Goal: Use online tool/utility: Utilize a website feature to perform a specific function

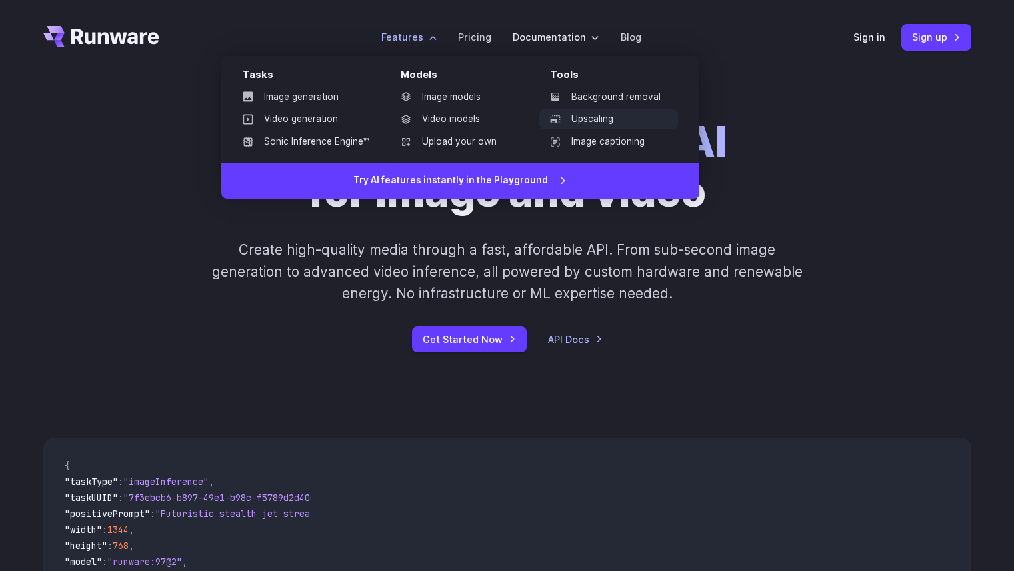
click at [574, 123] on link "Upscaling" at bounding box center [608, 119] width 139 height 20
click at [597, 119] on link "Upscaling" at bounding box center [608, 119] width 139 height 20
click at [299, 93] on link "Image generation" at bounding box center [305, 97] width 147 height 20
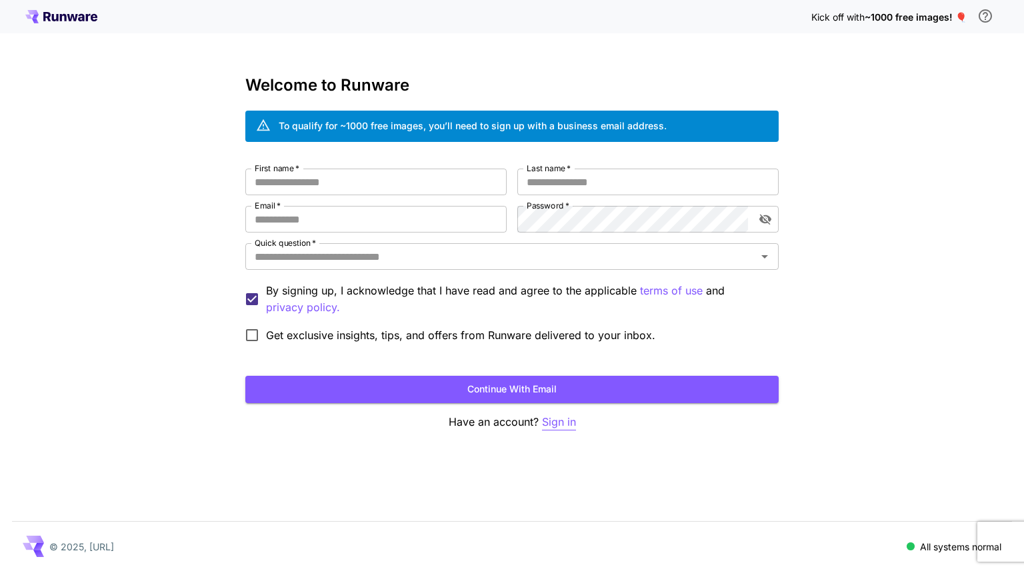
click at [555, 426] on p "Sign in" at bounding box center [559, 422] width 34 height 17
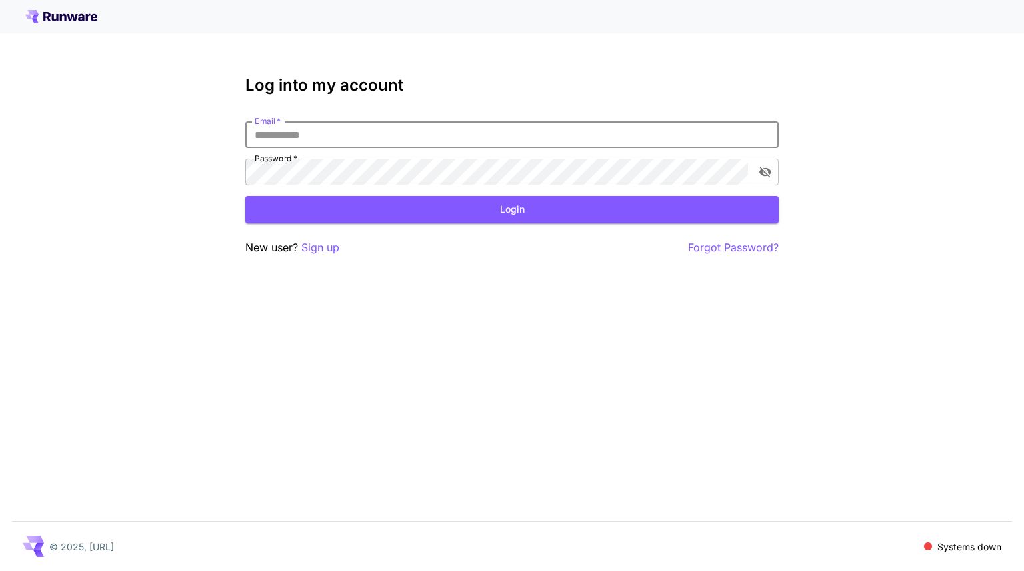
click at [361, 142] on input "Email   *" at bounding box center [511, 134] width 533 height 27
type input "**********"
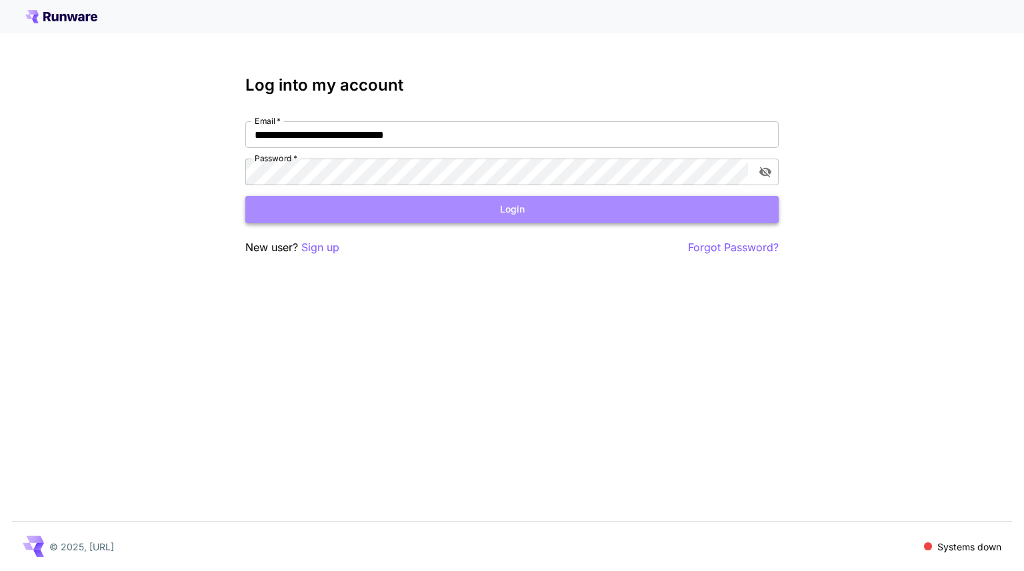
click at [532, 213] on button "Login" at bounding box center [511, 209] width 533 height 27
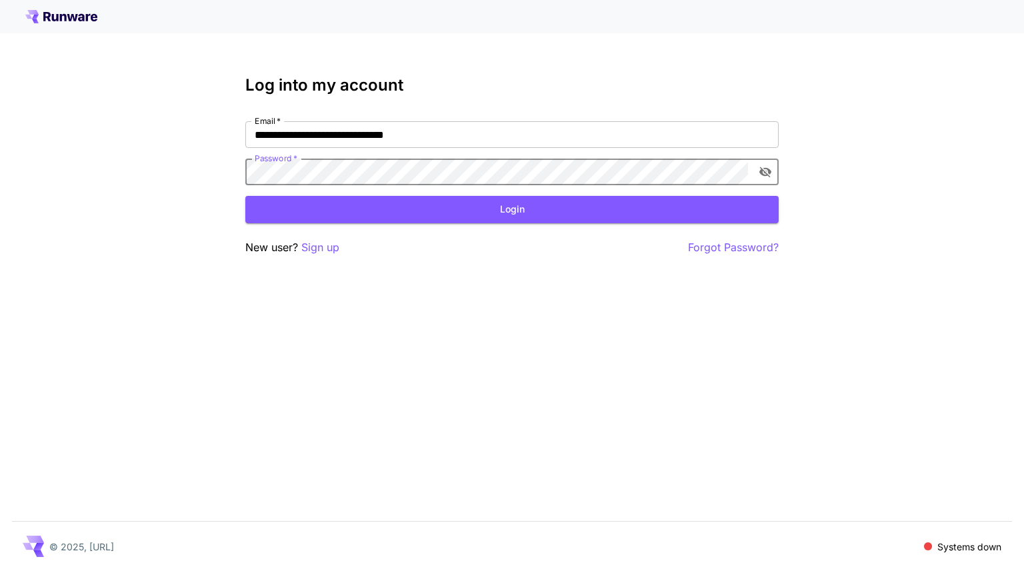
click at [475, 199] on button "Login" at bounding box center [511, 209] width 533 height 27
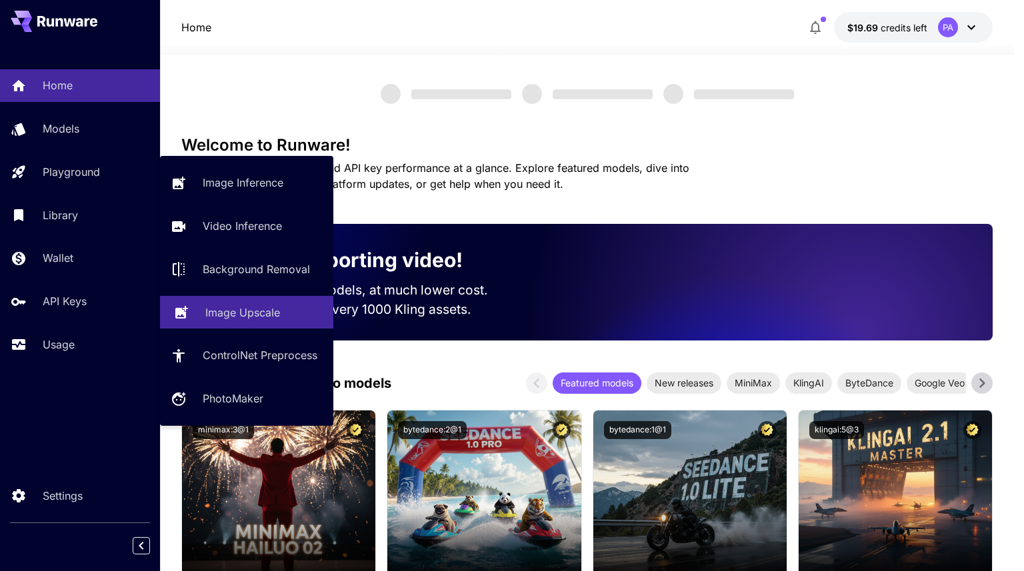
click at [234, 316] on p "Image Upscale" at bounding box center [242, 313] width 75 height 16
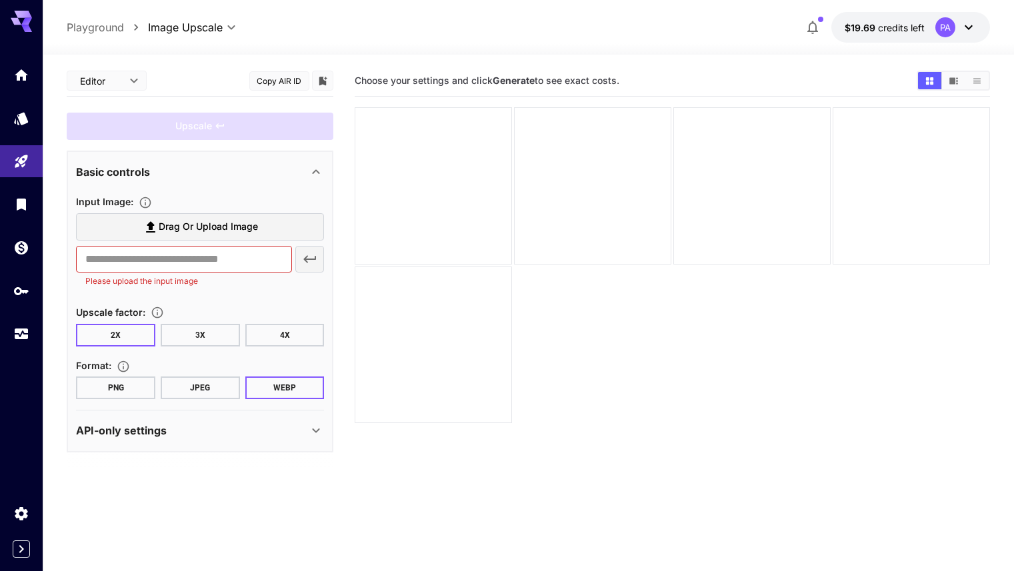
click at [183, 385] on button "JPEG" at bounding box center [200, 388] width 79 height 23
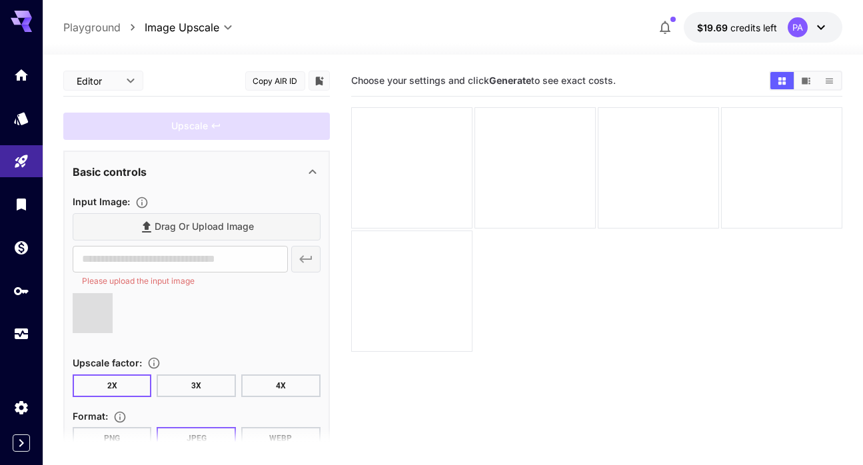
type input "**********"
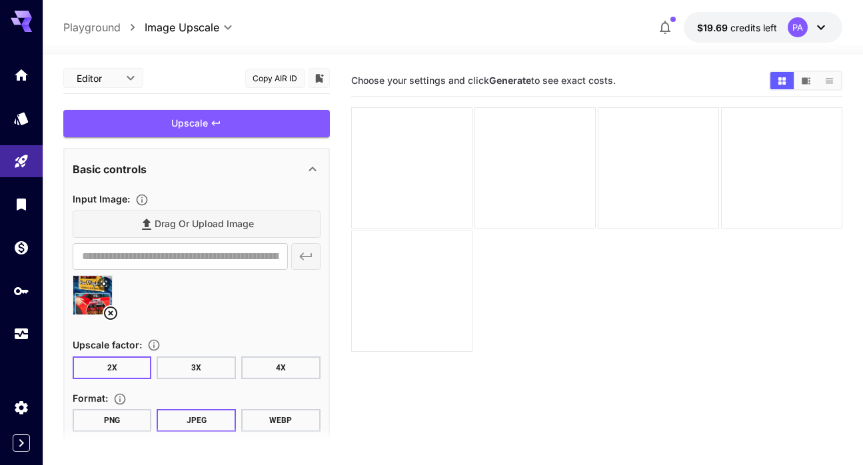
scroll to position [5, 0]
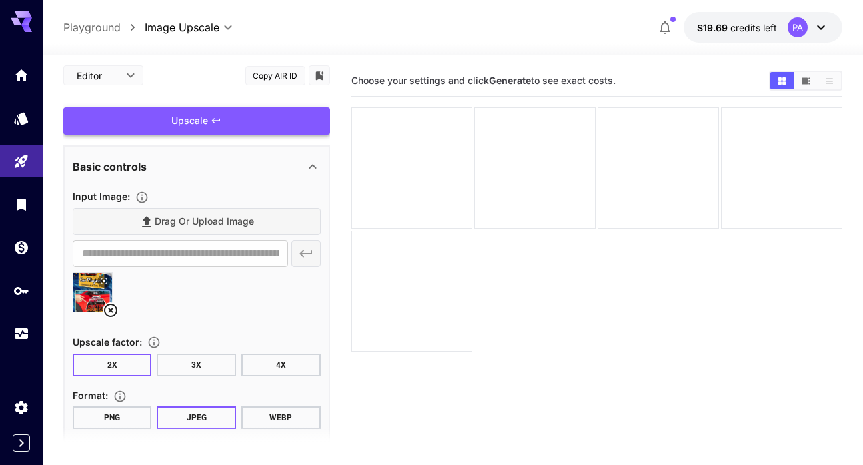
click at [200, 127] on div "Upscale" at bounding box center [196, 120] width 267 height 27
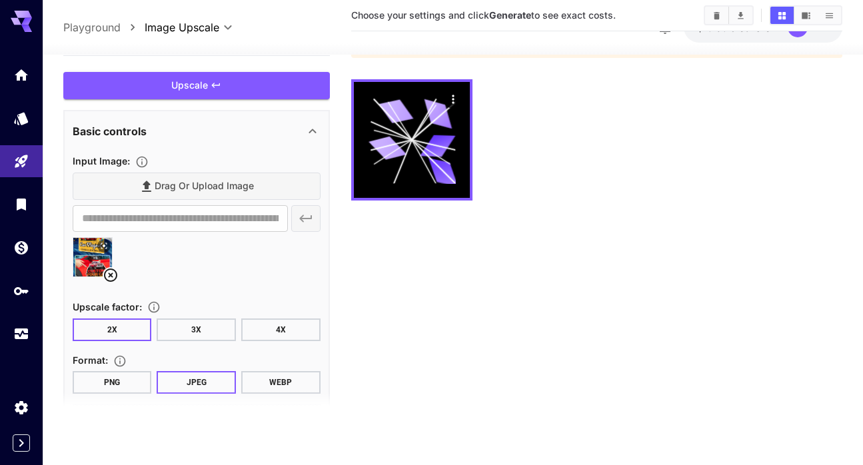
scroll to position [0, 0]
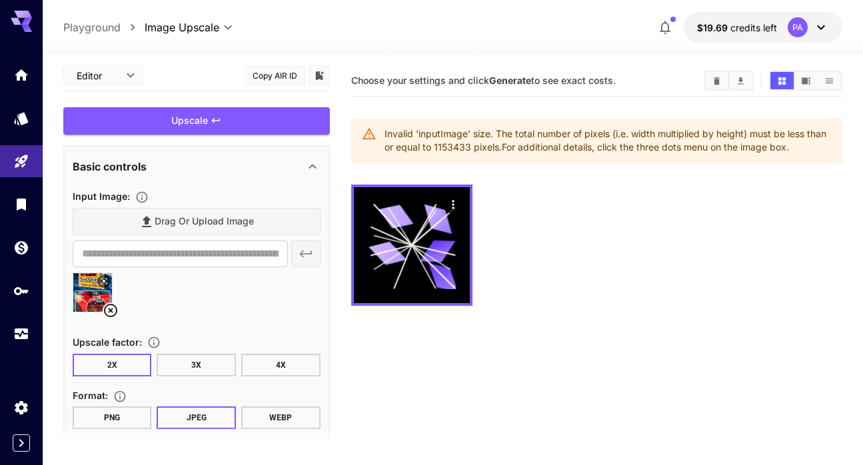
click at [111, 309] on icon at bounding box center [110, 310] width 13 height 13
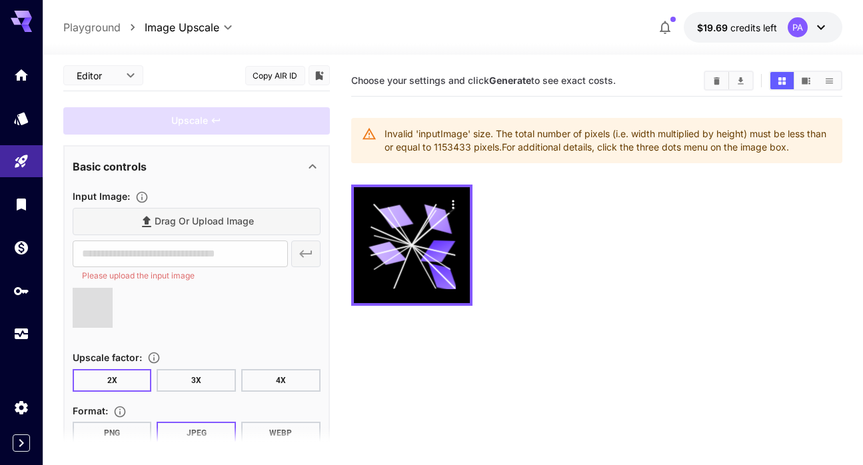
type input "**********"
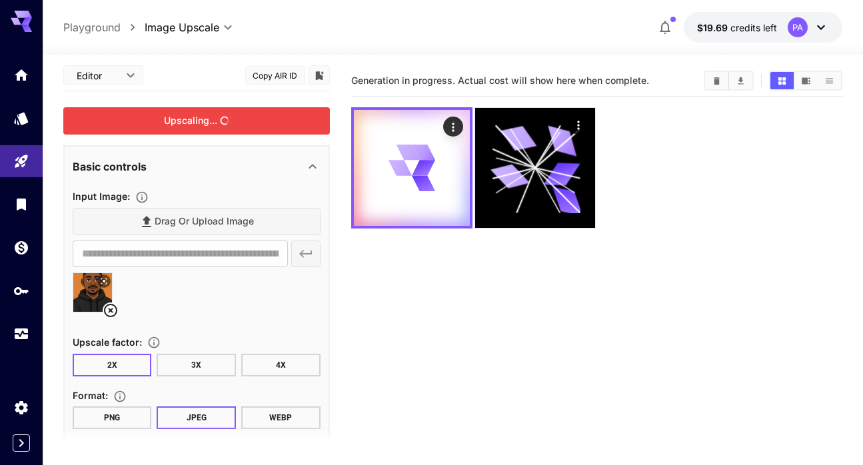
click at [204, 115] on div "Upscaling..." at bounding box center [196, 120] width 267 height 27
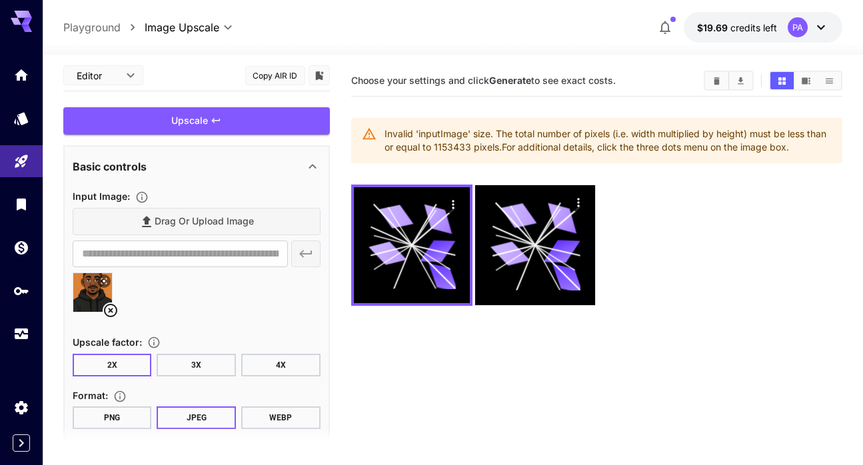
click at [671, 149] on div "Invalid 'inputImage' size. The total number of pixels (i.e. width multiplied by…" at bounding box center [608, 140] width 447 height 37
click at [549, 257] on icon at bounding box center [562, 251] width 37 height 23
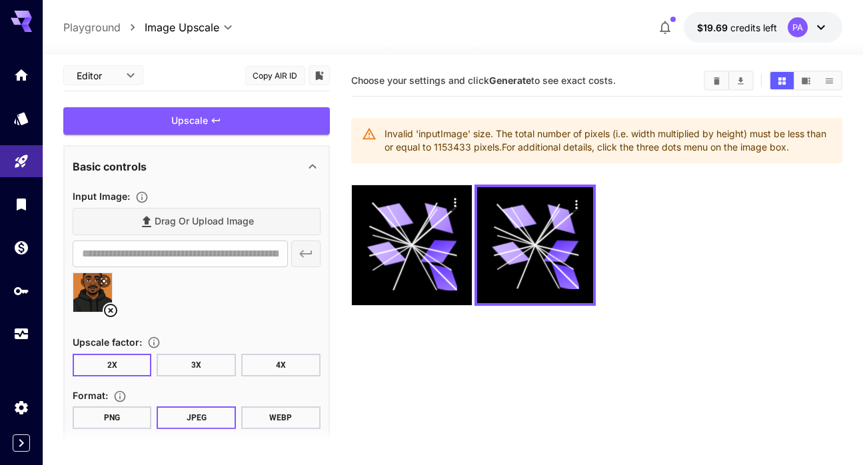
click at [518, 136] on div "Invalid 'inputImage' size. The total number of pixels (i.e. width multiplied by…" at bounding box center [608, 140] width 447 height 37
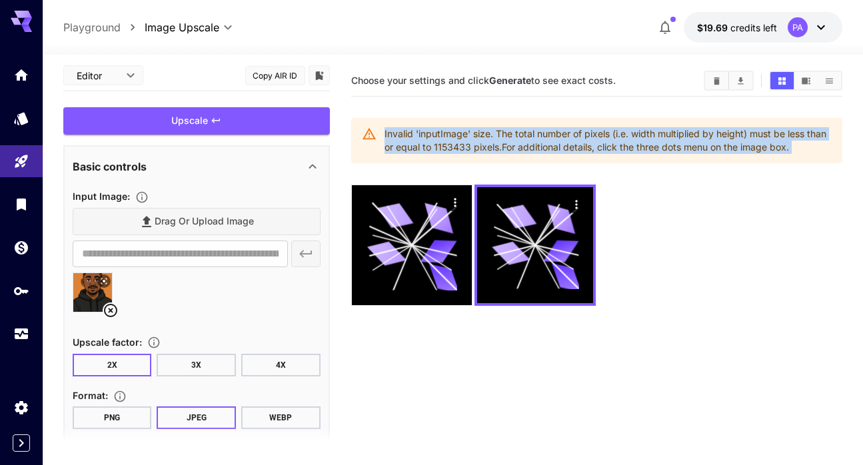
click at [518, 136] on div "Invalid 'inputImage' size. The total number of pixels (i.e. width multiplied by…" at bounding box center [608, 140] width 447 height 37
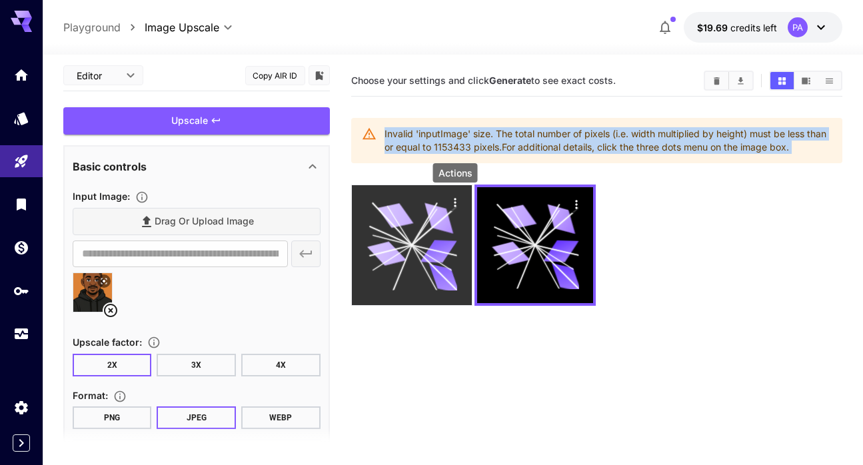
click at [458, 204] on icon "Actions" at bounding box center [455, 202] width 13 height 13
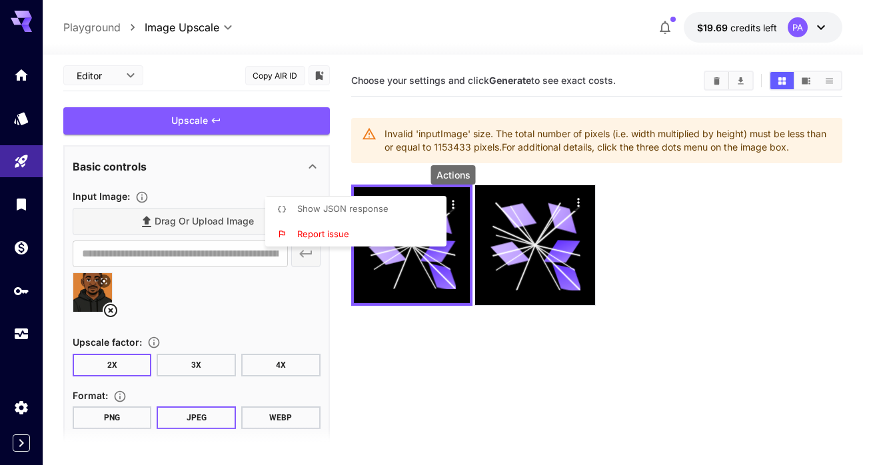
click at [395, 354] on div at bounding box center [436, 232] width 873 height 465
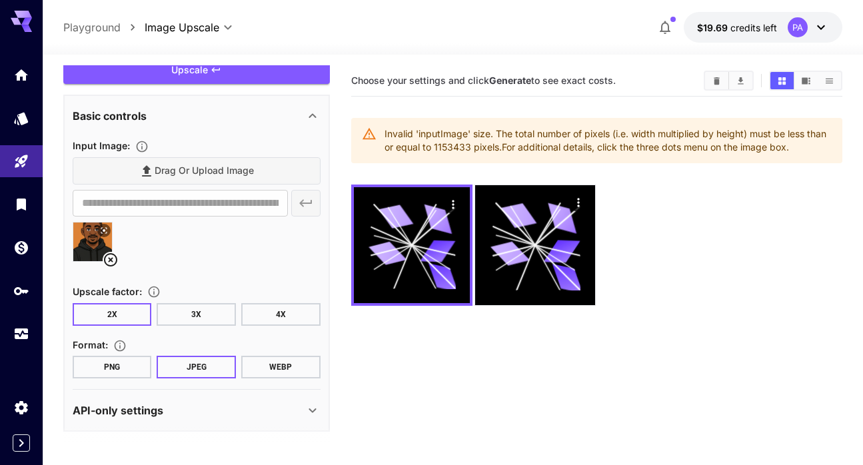
scroll to position [29, 0]
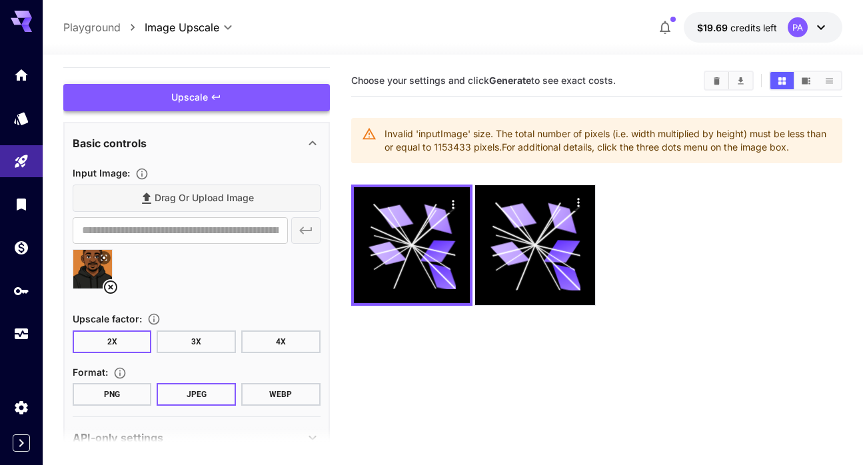
click at [245, 89] on div "Upscale" at bounding box center [196, 97] width 267 height 27
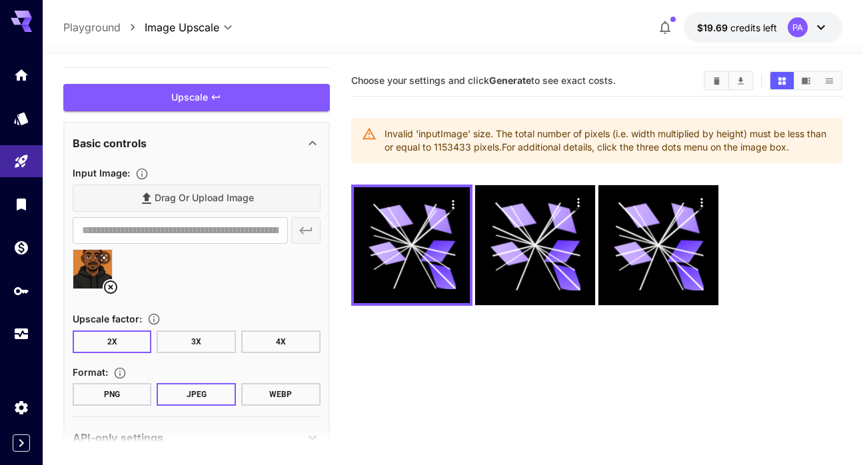
click at [111, 285] on icon at bounding box center [111, 287] width 16 height 16
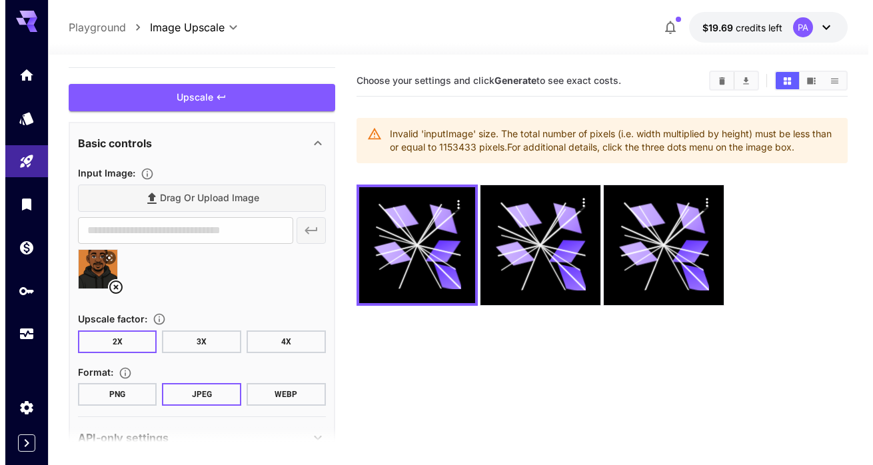
scroll to position [24, 0]
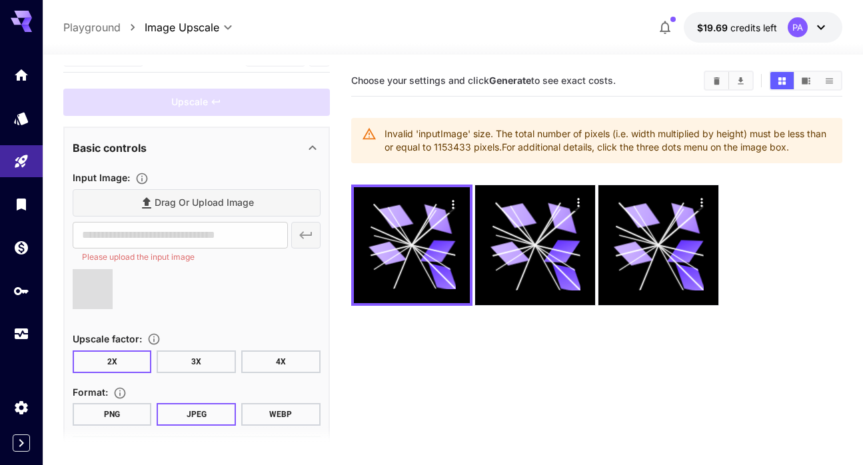
type input "**********"
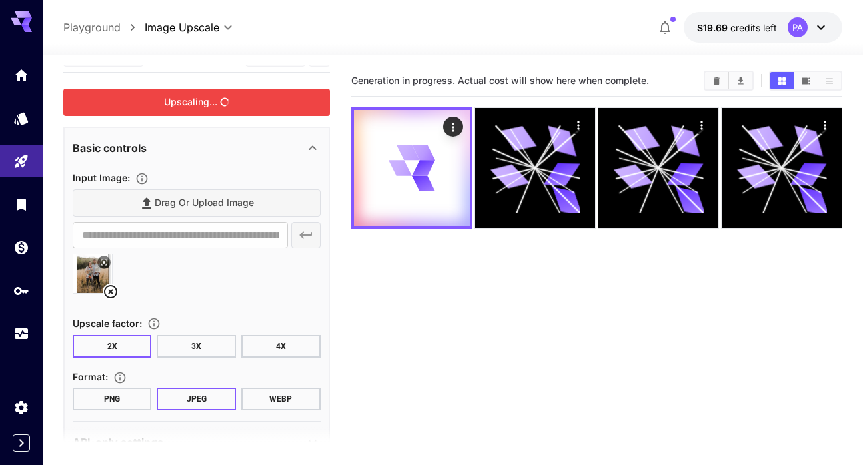
click at [232, 107] on div "Upscaling..." at bounding box center [196, 102] width 267 height 27
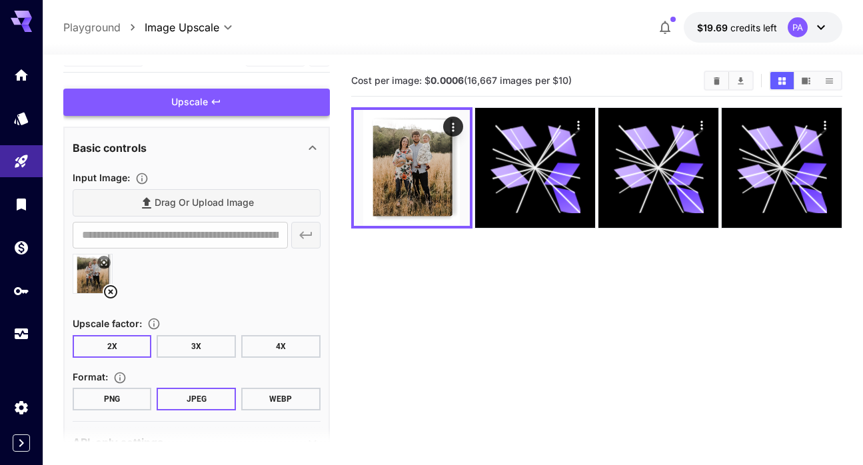
click at [258, 98] on div "Upscale" at bounding box center [196, 102] width 267 height 27
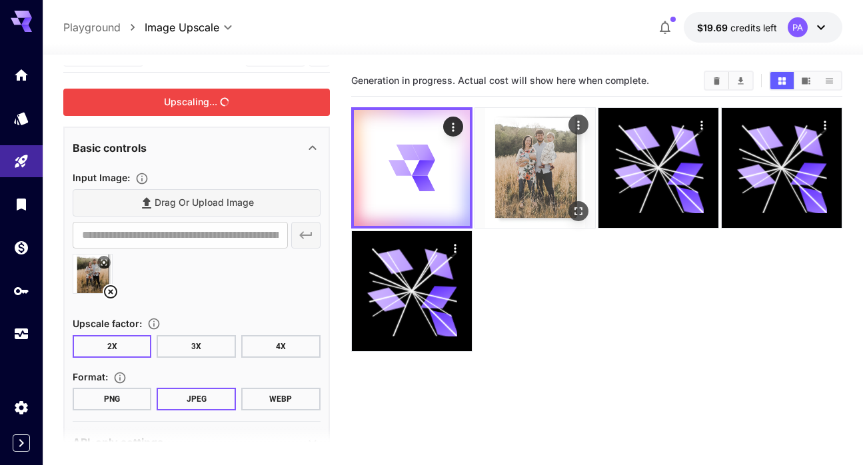
click at [567, 143] on img at bounding box center [535, 168] width 120 height 120
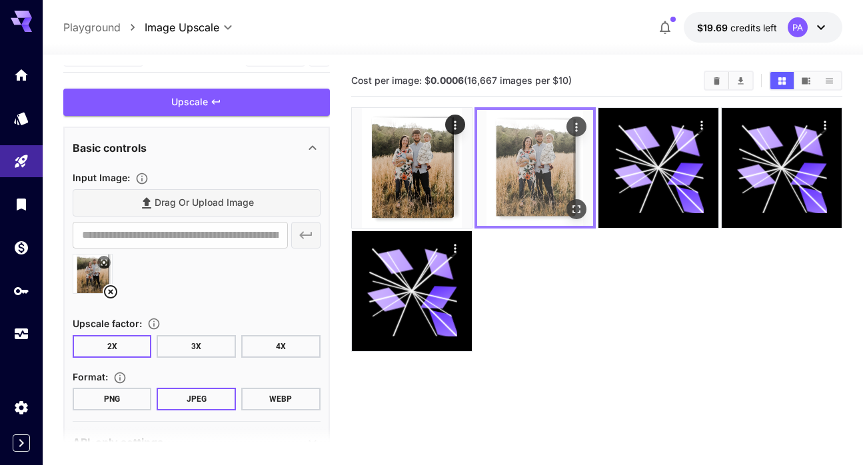
click at [543, 164] on img at bounding box center [535, 168] width 116 height 116
click at [573, 216] on icon "Open in fullscreen" at bounding box center [576, 209] width 13 height 13
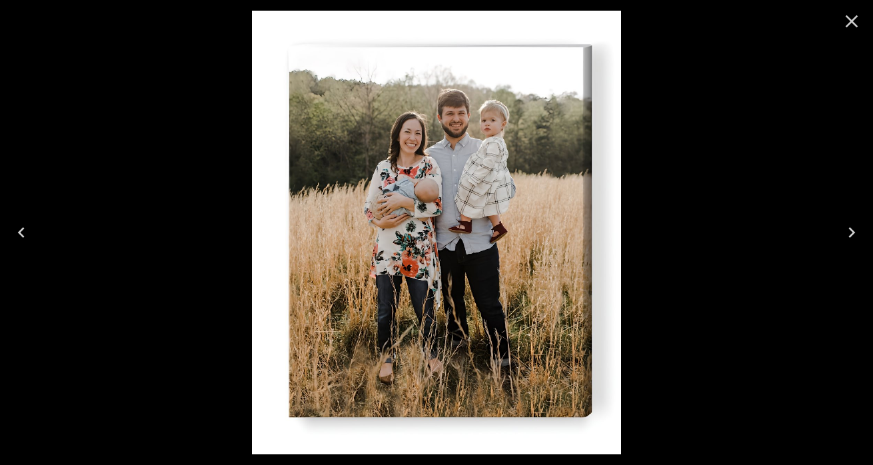
click at [463, 189] on img at bounding box center [437, 233] width 370 height 444
